Goal: Task Accomplishment & Management: Use online tool/utility

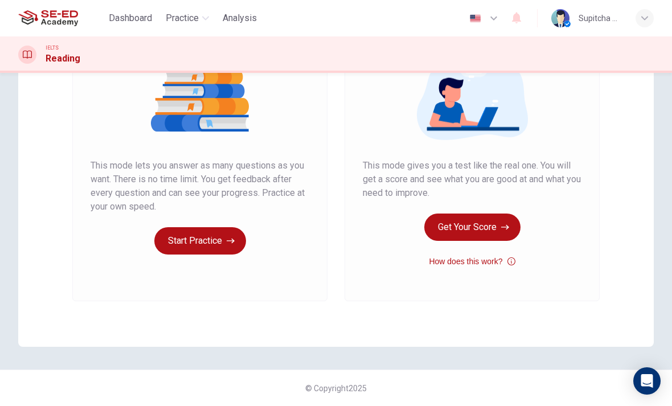
scroll to position [145, 0]
click at [220, 232] on button "Start Practice" at bounding box center [200, 240] width 92 height 27
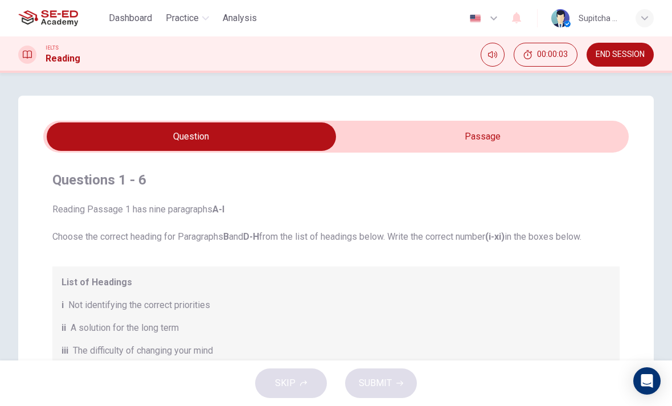
scroll to position [0, 0]
click at [581, 147] on input "checkbox" at bounding box center [191, 136] width 878 height 28
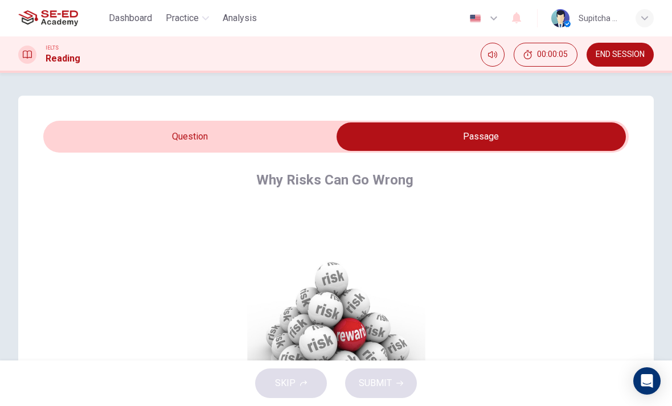
click at [274, 129] on input "checkbox" at bounding box center [481, 136] width 878 height 28
checkbox input "false"
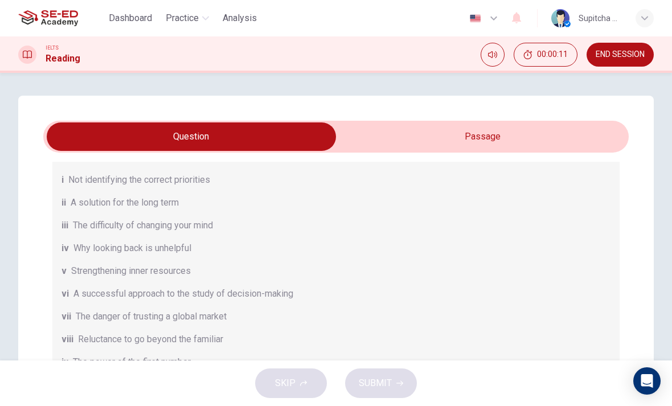
click at [413, 380] on div "SKIP SUBMIT" at bounding box center [336, 383] width 672 height 46
click at [388, 374] on div "SKIP SUBMIT" at bounding box center [336, 383] width 672 height 46
click at [322, 270] on div "v Strengthening inner resources" at bounding box center [335, 271] width 549 height 14
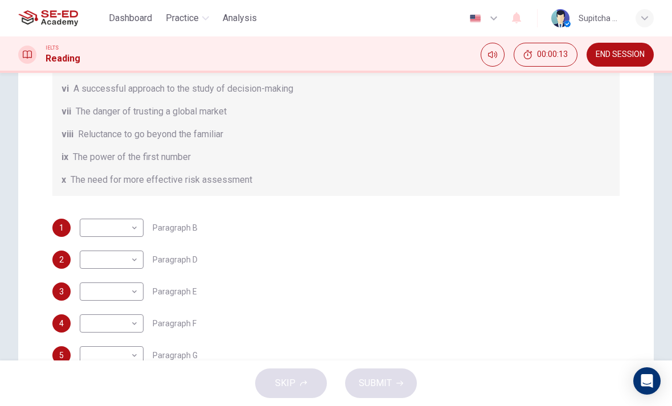
scroll to position [210, 0]
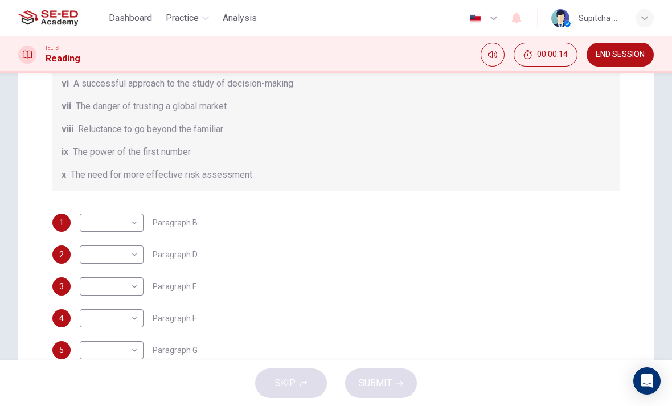
click at [131, 222] on body "This site uses cookies, as explained in our Privacy Policy . If you agree to th…" at bounding box center [336, 203] width 672 height 406
click at [175, 201] on div at bounding box center [336, 203] width 672 height 406
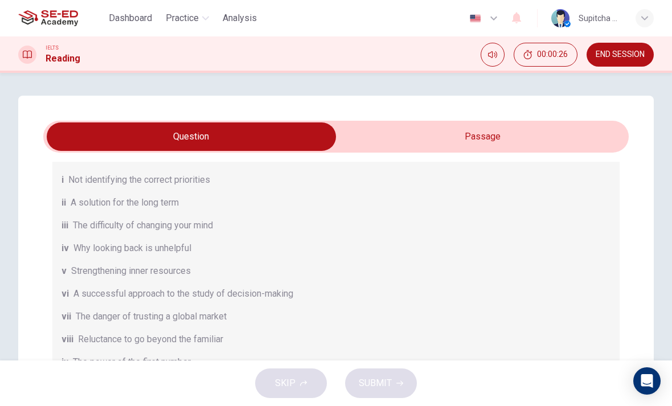
scroll to position [125, 0]
click at [636, 57] on span "END SESSION" at bounding box center [619, 54] width 49 height 9
